Goal: Task Accomplishment & Management: Use online tool/utility

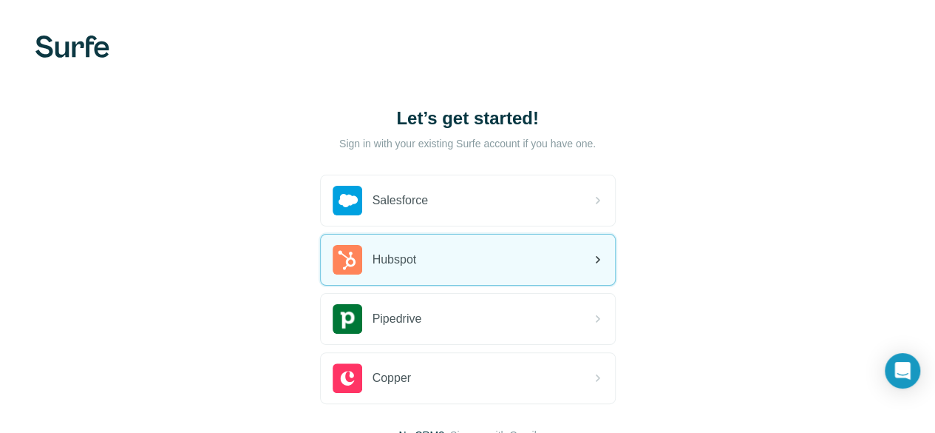
scroll to position [114, 0]
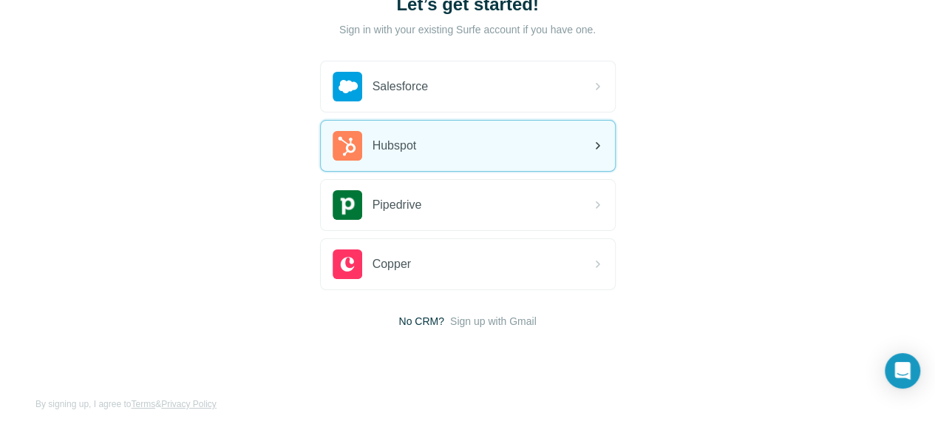
click at [321, 152] on div "Hubspot" at bounding box center [468, 146] width 294 height 50
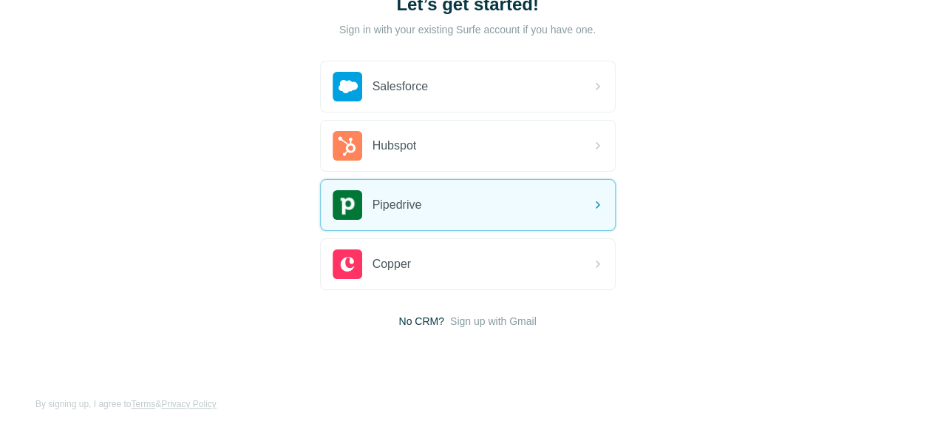
scroll to position [114, 0]
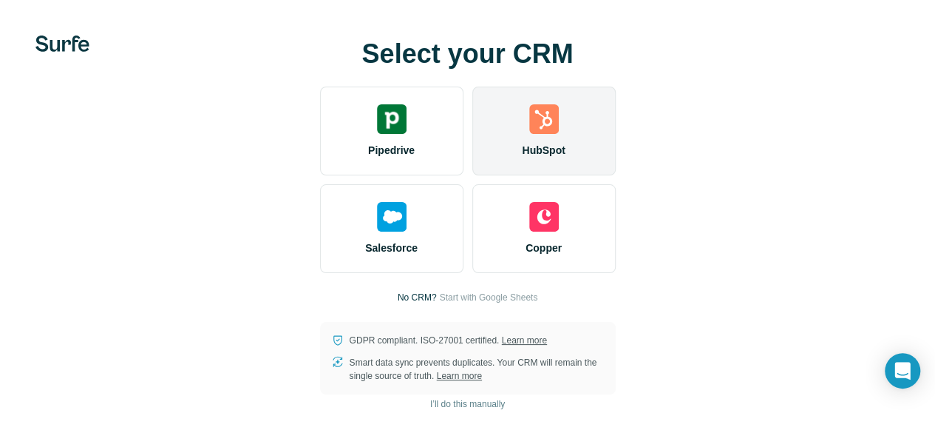
click at [529, 134] on img at bounding box center [544, 119] width 30 height 30
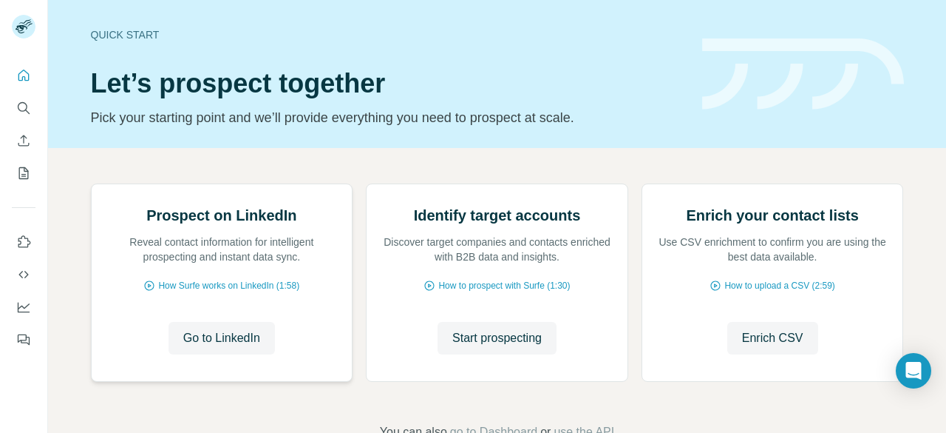
scroll to position [189, 0]
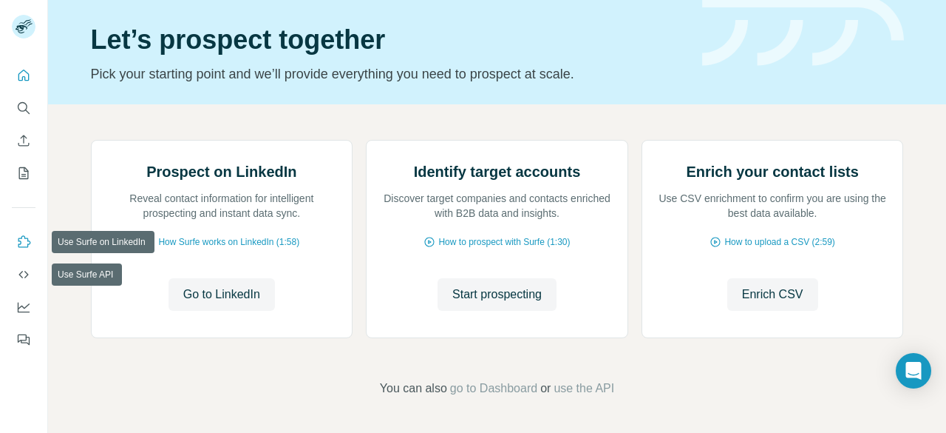
click at [24, 248] on icon "Use Surfe on LinkedIn" at bounding box center [23, 241] width 15 height 15
